Goal: Task Accomplishment & Management: Manage account settings

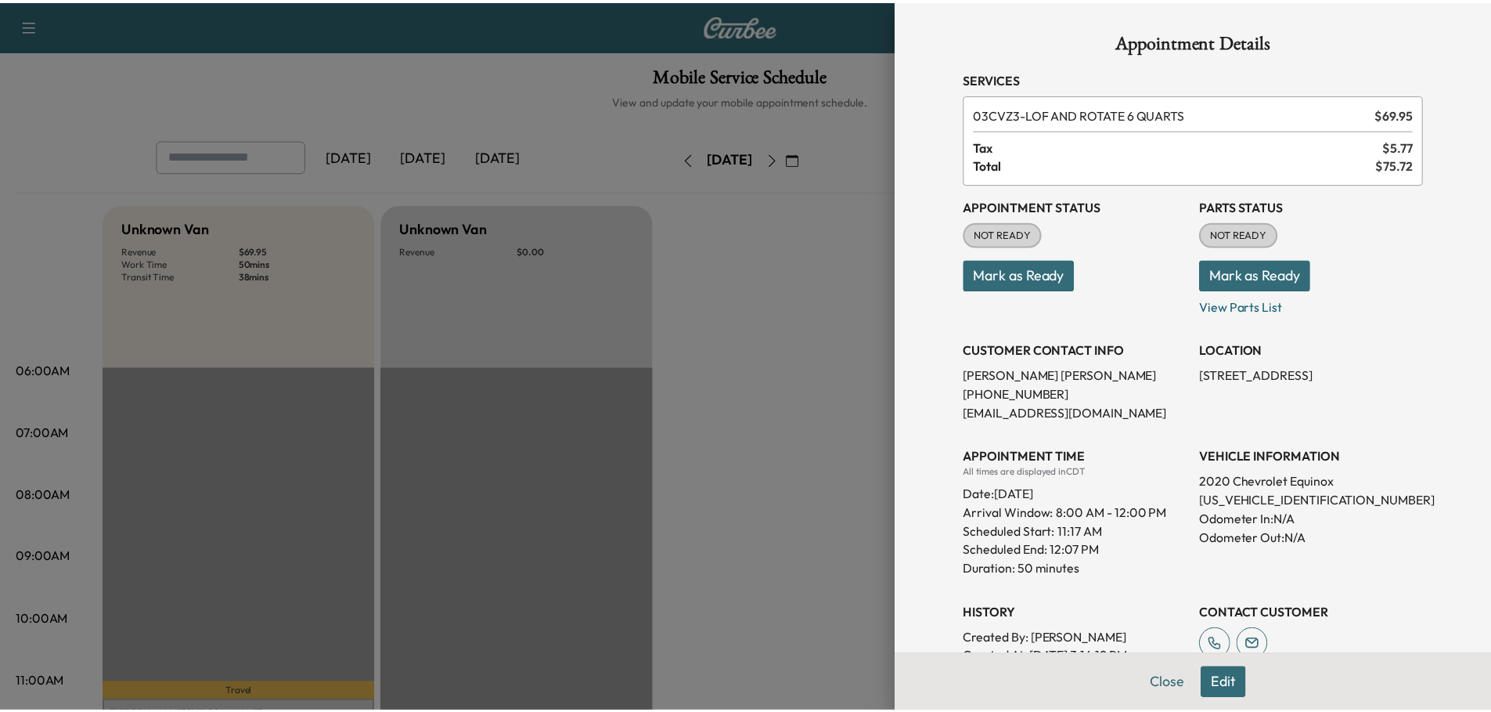
scroll to position [470, 0]
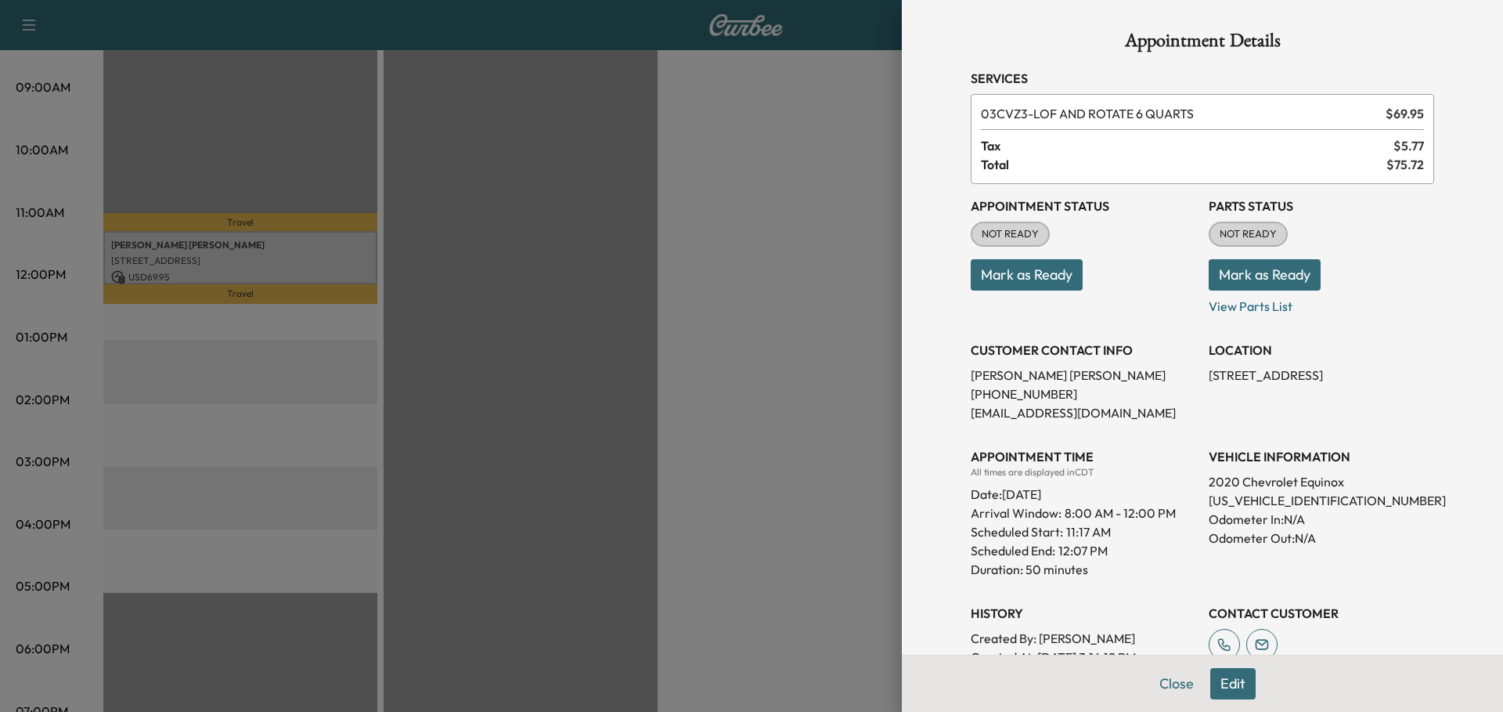
click at [794, 197] on div at bounding box center [751, 356] width 1503 height 712
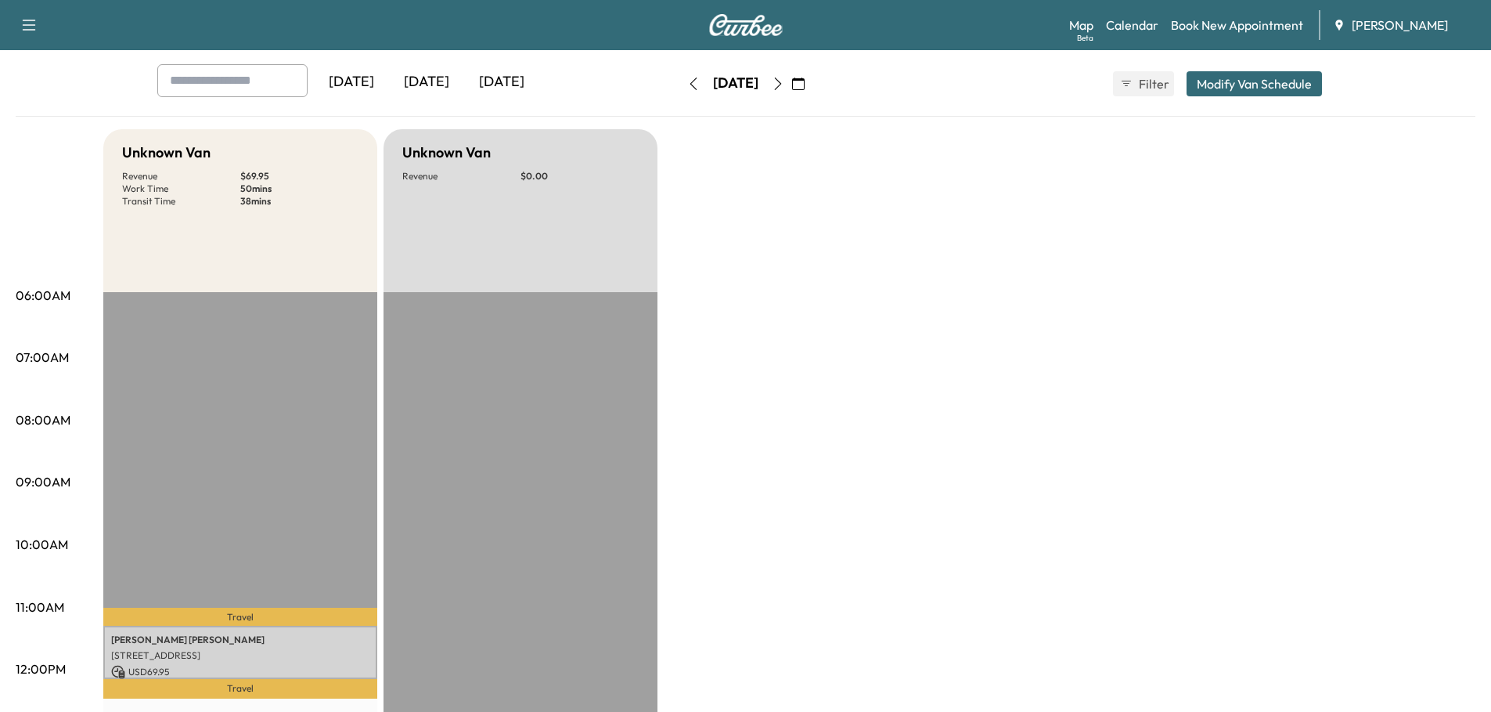
scroll to position [0, 0]
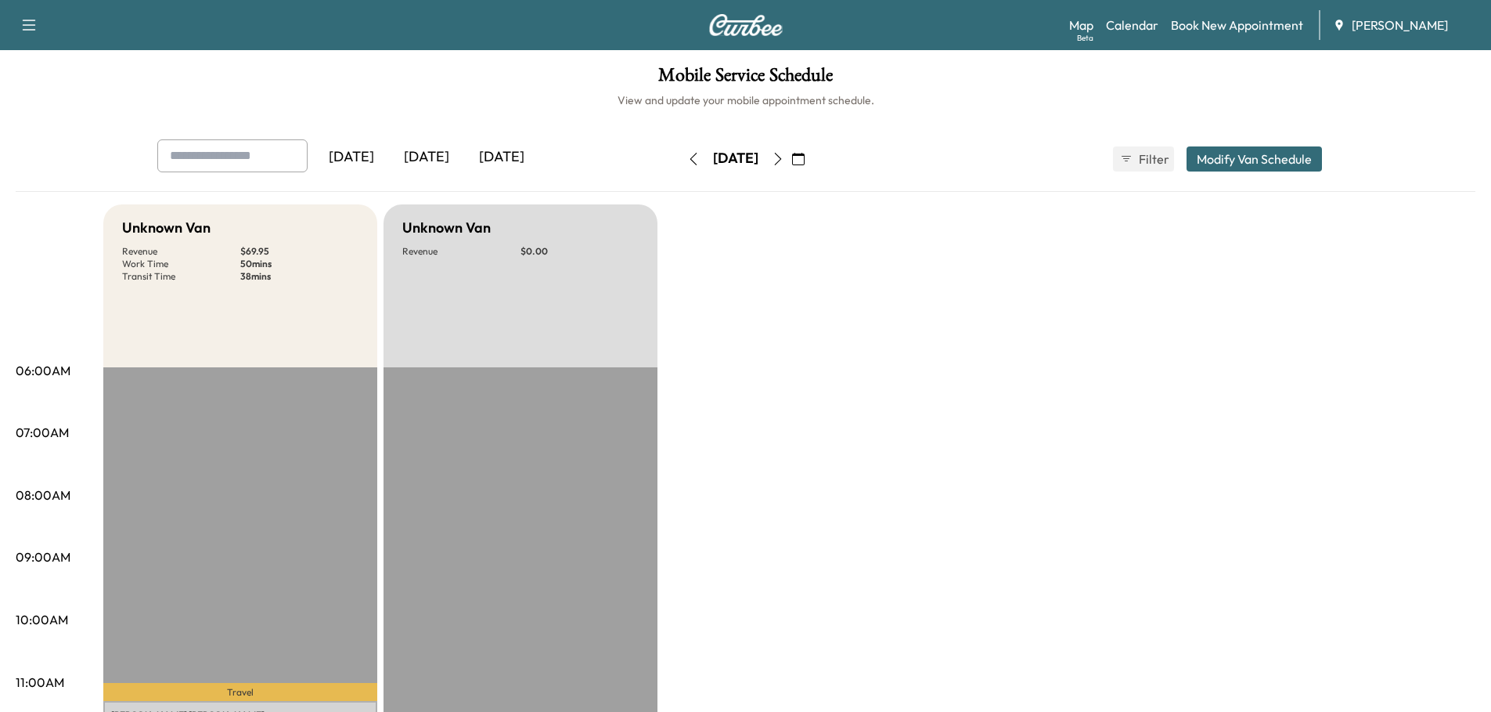
click at [515, 148] on div "[DATE]" at bounding box center [501, 157] width 75 height 36
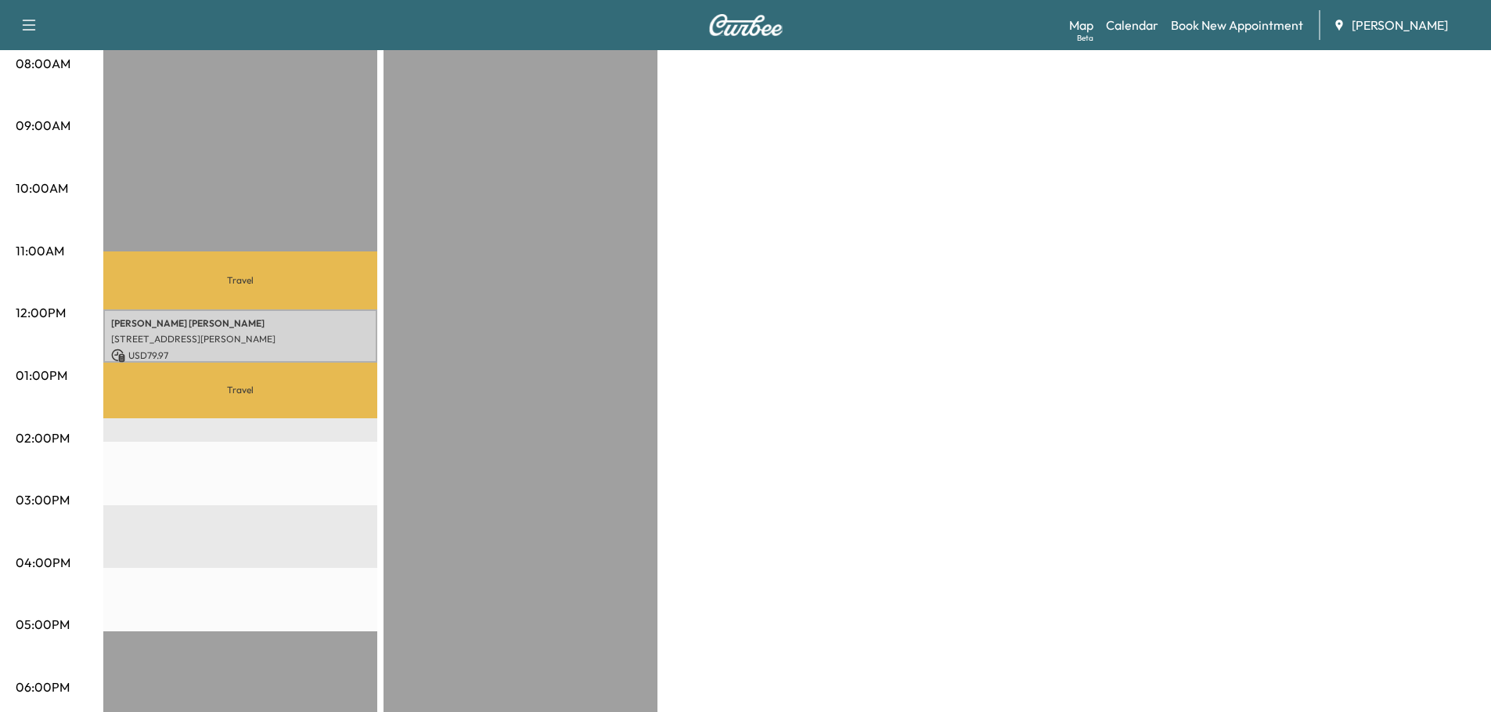
scroll to position [470, 0]
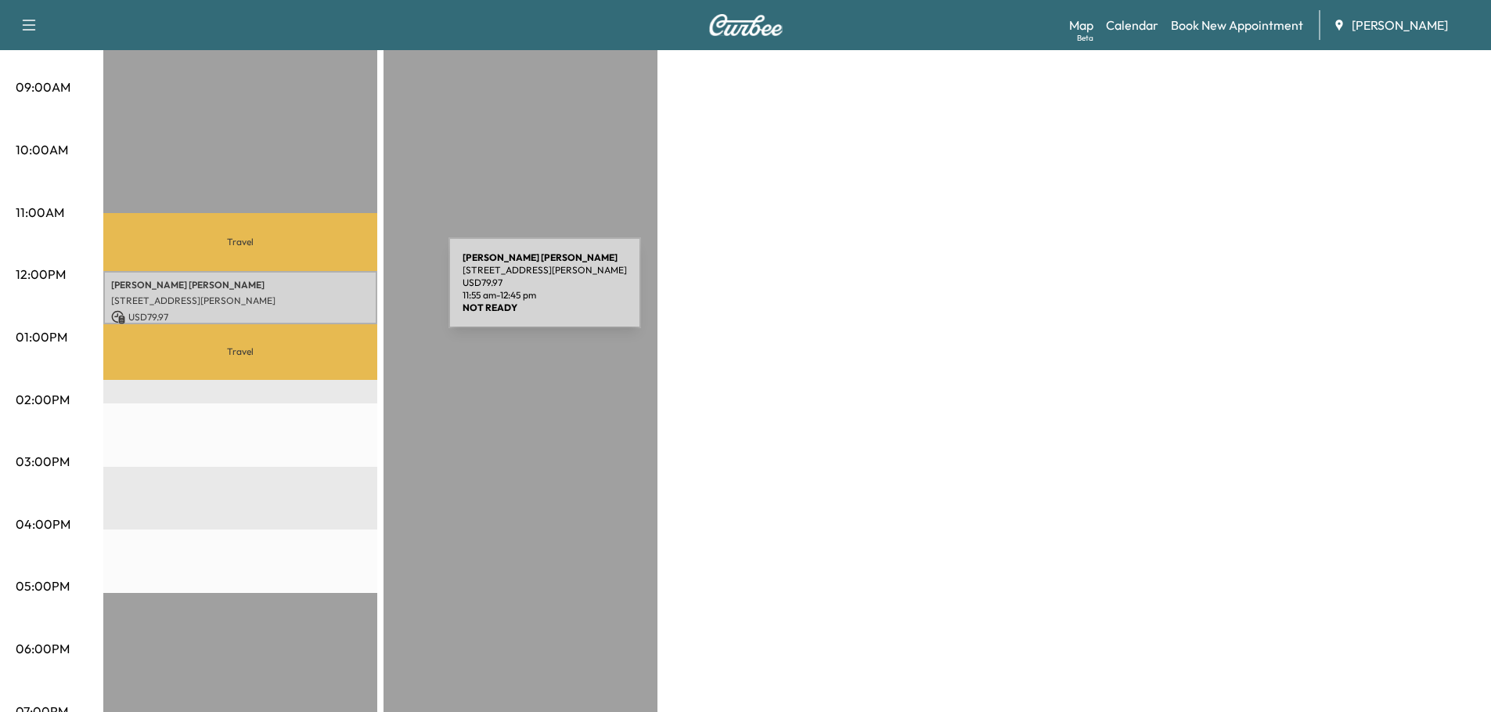
click at [331, 294] on p "[STREET_ADDRESS][PERSON_NAME]" at bounding box center [240, 300] width 258 height 13
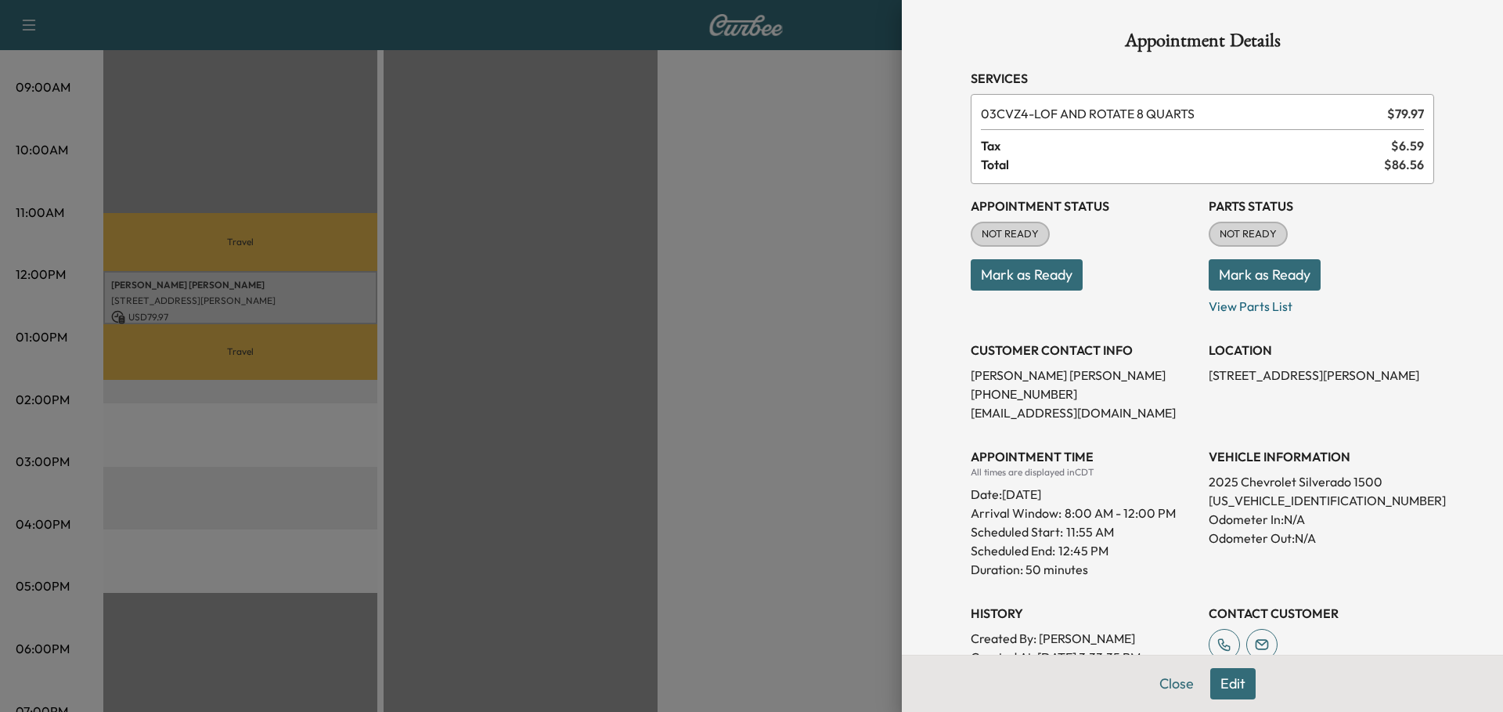
click at [1044, 273] on button "Mark as Ready" at bounding box center [1027, 274] width 112 height 31
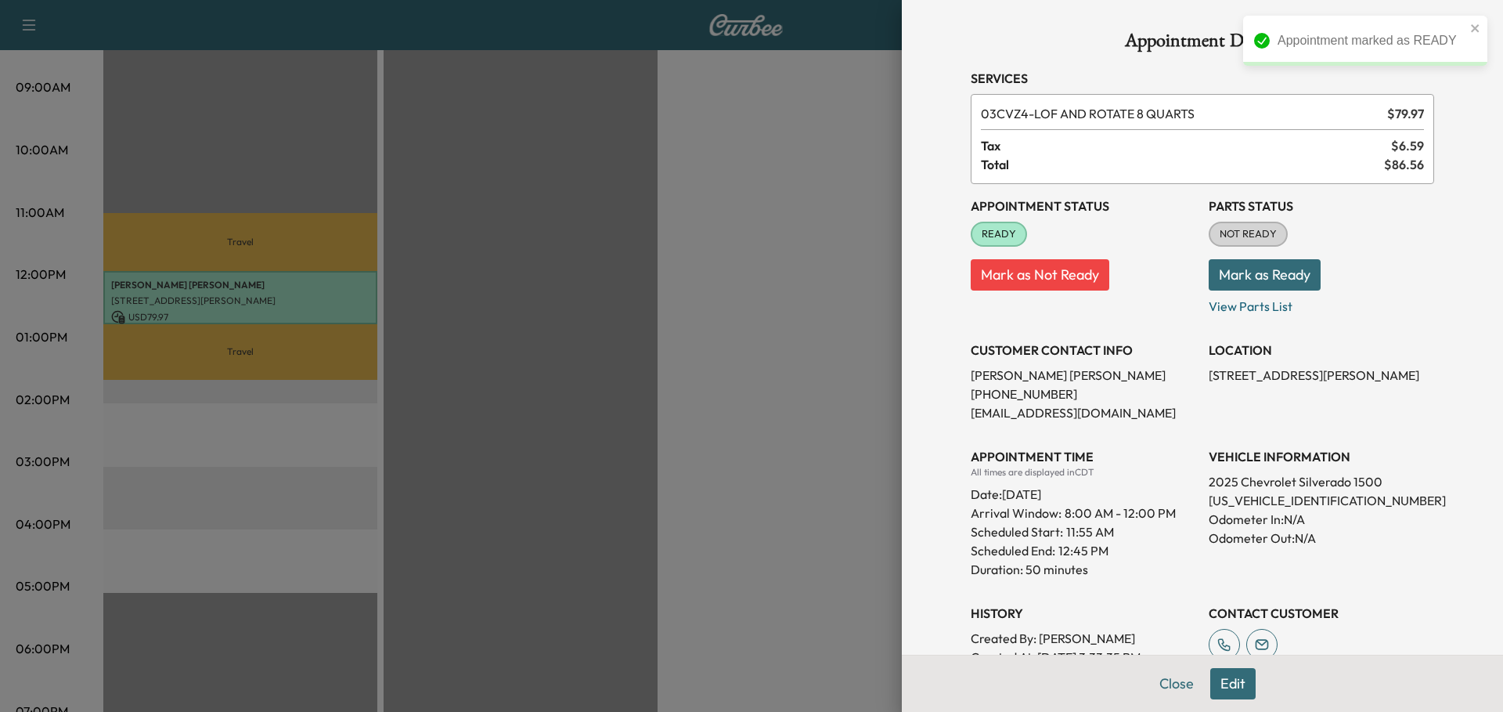
click at [1257, 279] on button "Mark as Ready" at bounding box center [1265, 274] width 112 height 31
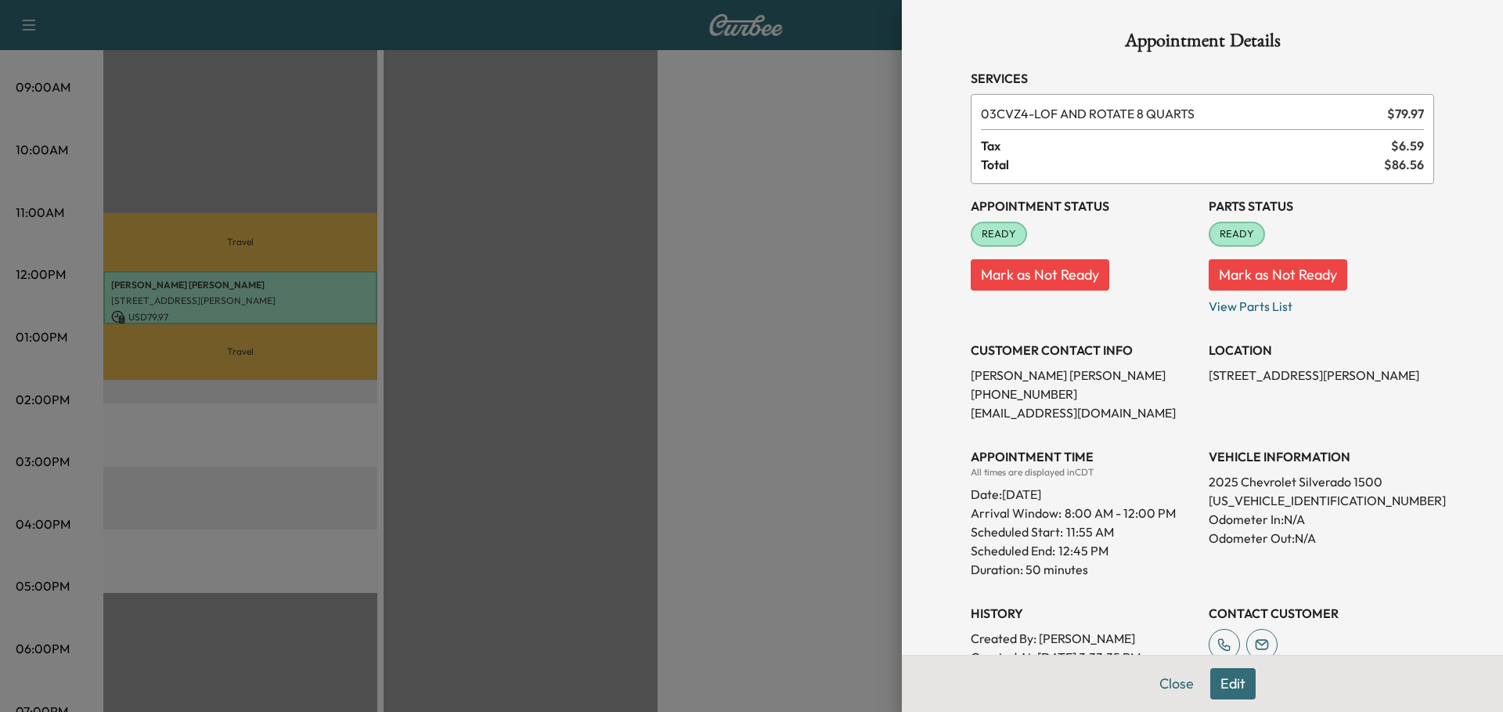
click at [635, 237] on div at bounding box center [751, 356] width 1503 height 712
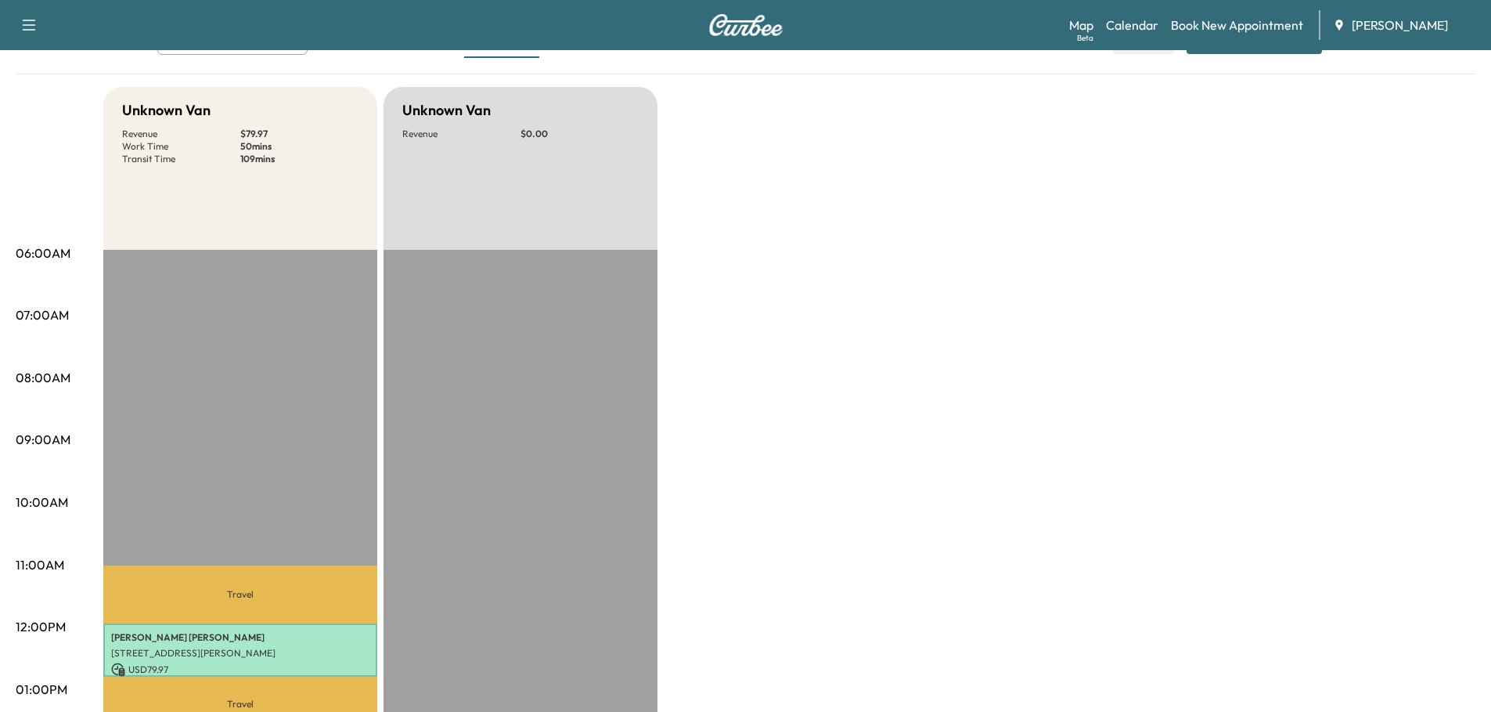
scroll to position [0, 0]
